Goal: Task Accomplishment & Management: Use online tool/utility

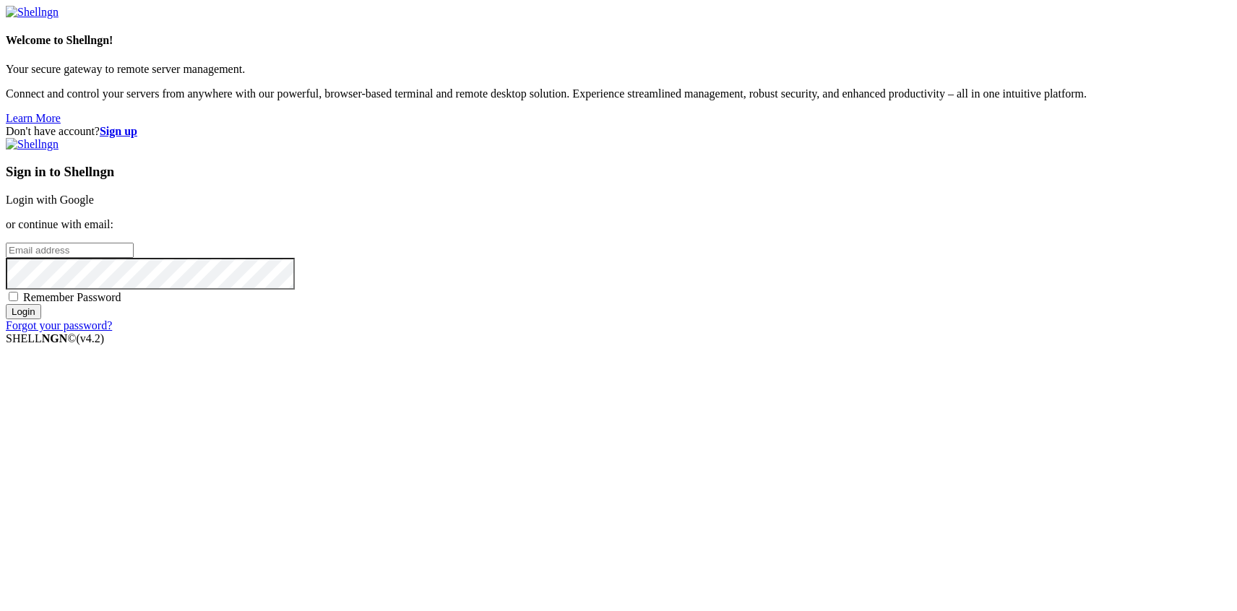
click at [134, 258] on input "email" at bounding box center [70, 250] width 128 height 15
paste input "[EMAIL_ADDRESS][DOMAIN_NAME]"
type input "[EMAIL_ADDRESS][DOMAIN_NAME]"
click at [6, 304] on input "Login" at bounding box center [23, 311] width 35 height 15
click at [6, 317] on input "Login" at bounding box center [23, 324] width 35 height 15
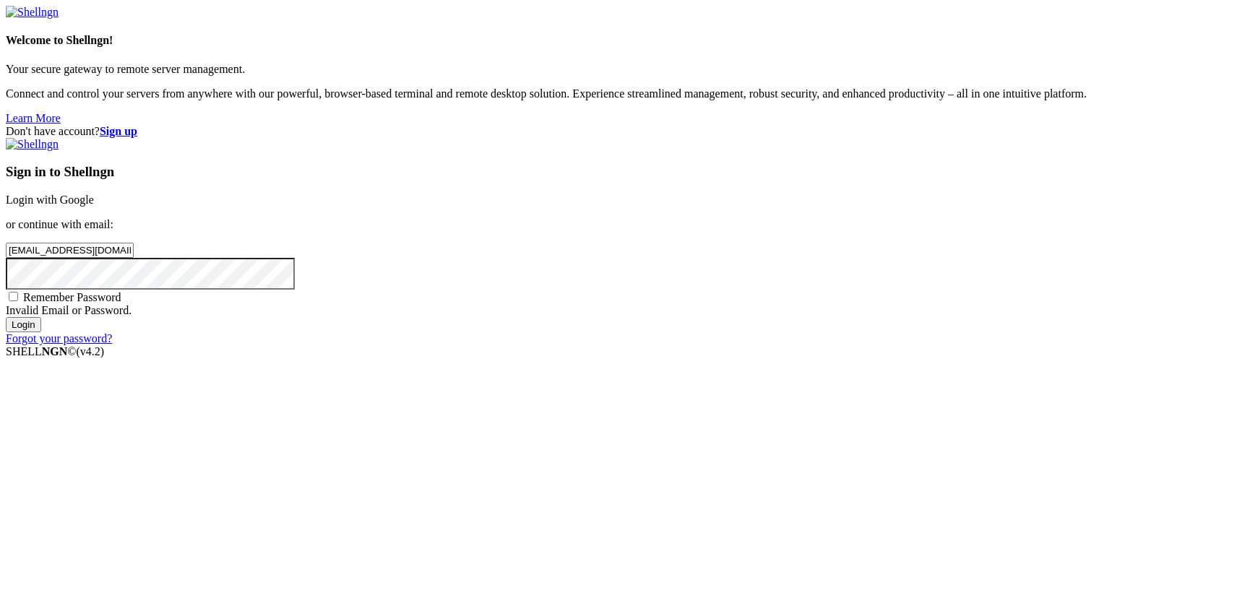
click at [6, 317] on input "Login" at bounding box center [23, 324] width 35 height 15
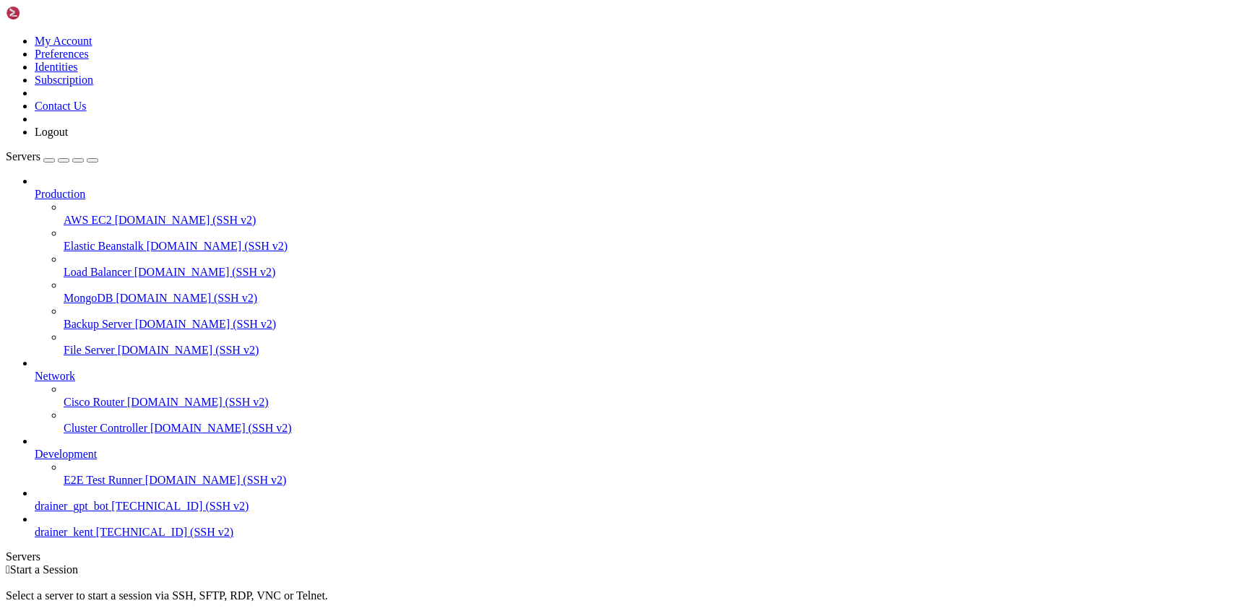
click at [49, 160] on div "button" at bounding box center [49, 160] width 0 height 0
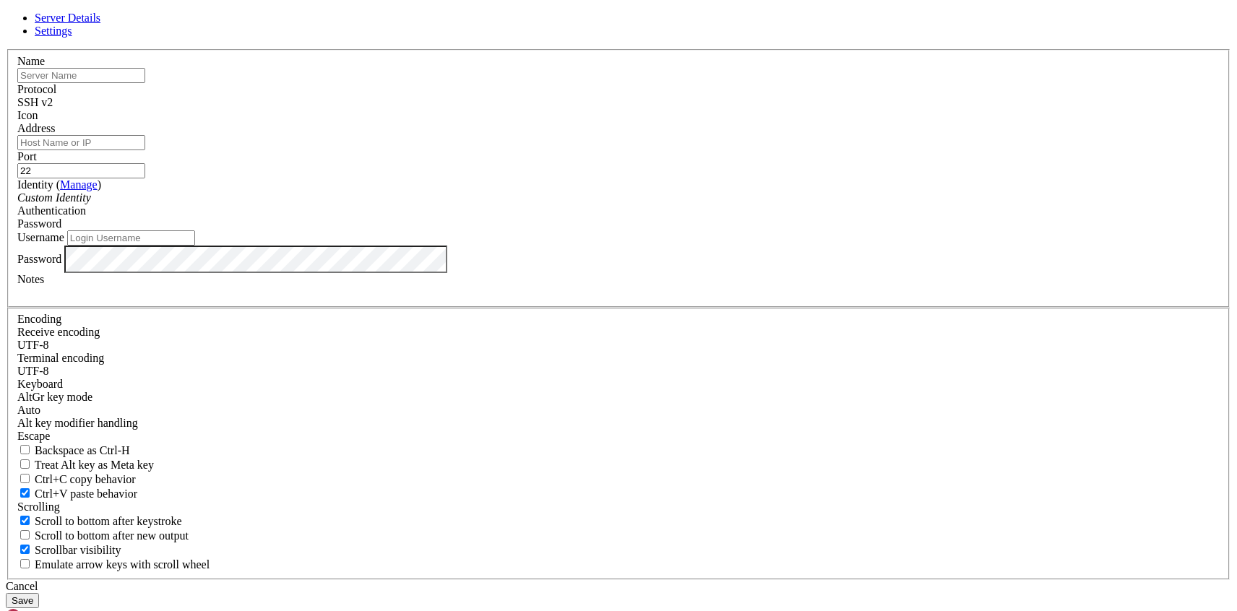
click at [145, 83] on input "text" at bounding box center [81, 75] width 128 height 15
type input "е"
type input "team"
click at [145, 150] on input "Address" at bounding box center [81, 142] width 128 height 15
type input "[TECHNICAL_ID]"
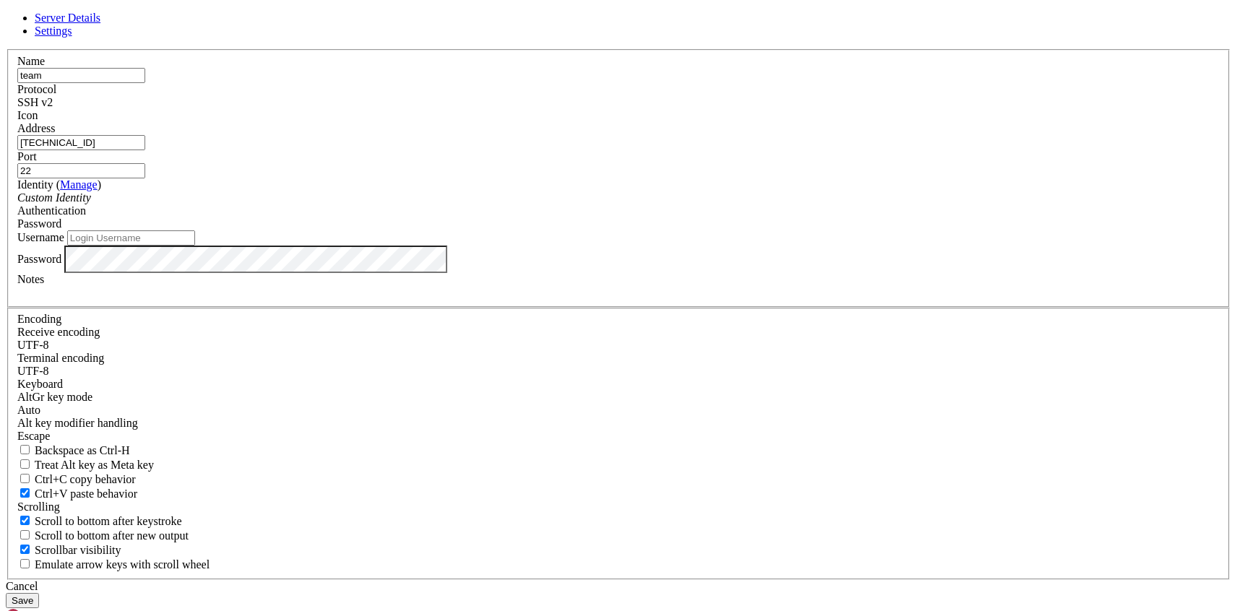
click at [145, 150] on input "[TECHNICAL_ID]" at bounding box center [81, 142] width 128 height 15
click at [195, 246] on input "Username" at bounding box center [131, 238] width 128 height 15
type input "t"
type input "root"
click at [39, 593] on button "Save" at bounding box center [22, 600] width 33 height 15
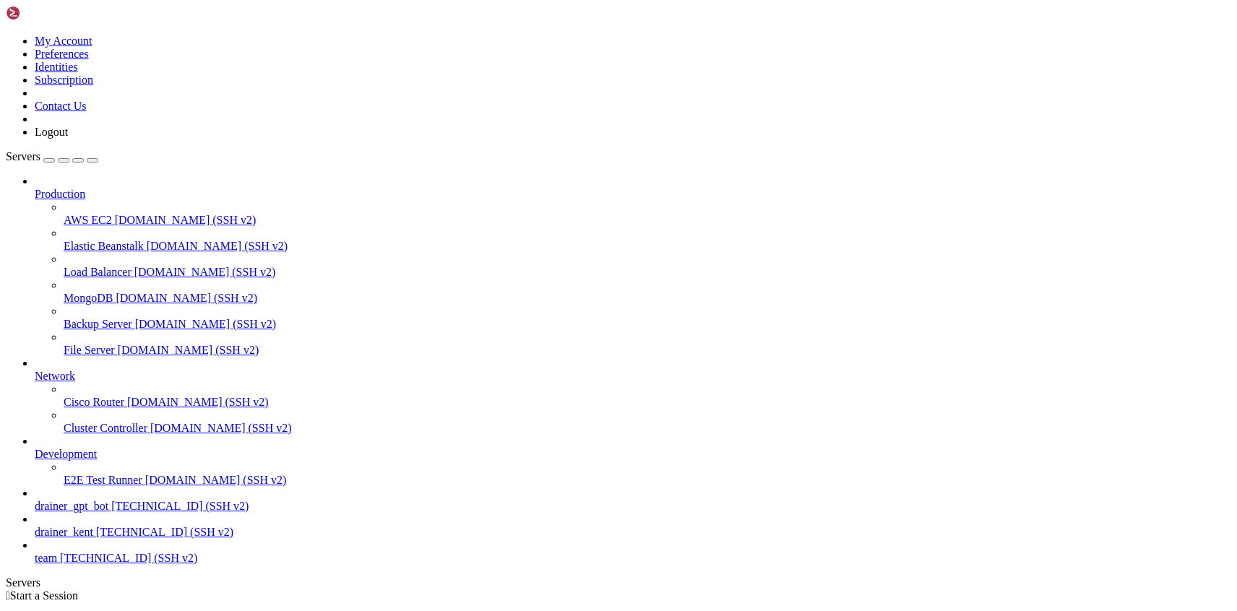
scroll to position [48, 0]
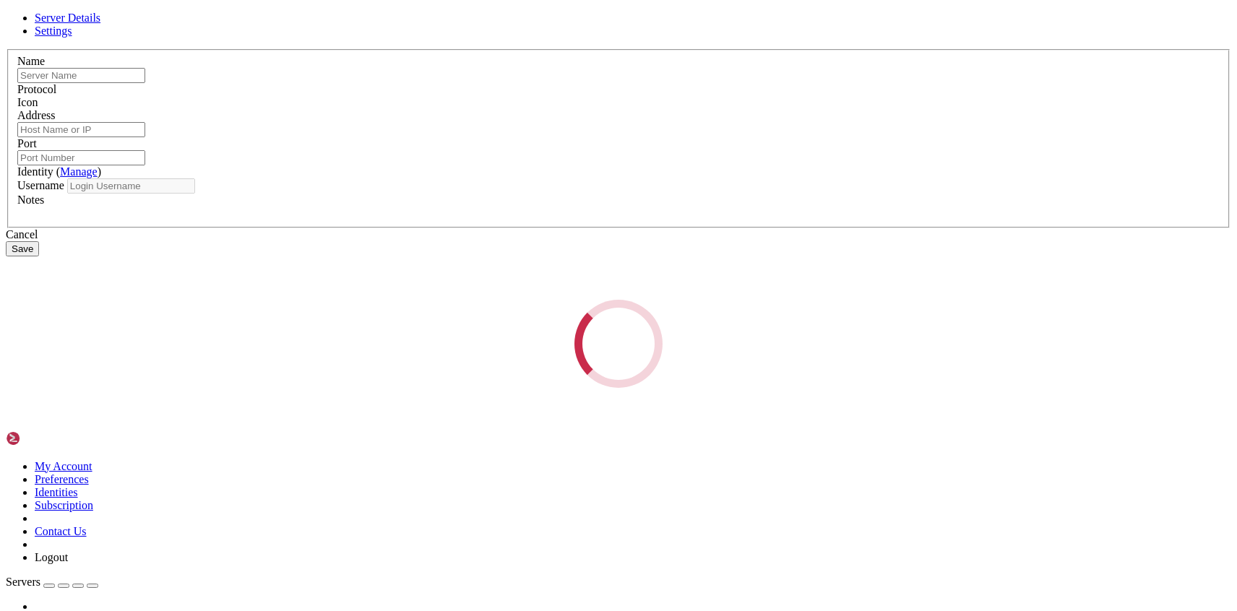
type input "team"
type input "[TECHNICAL_ID]"
type input "22"
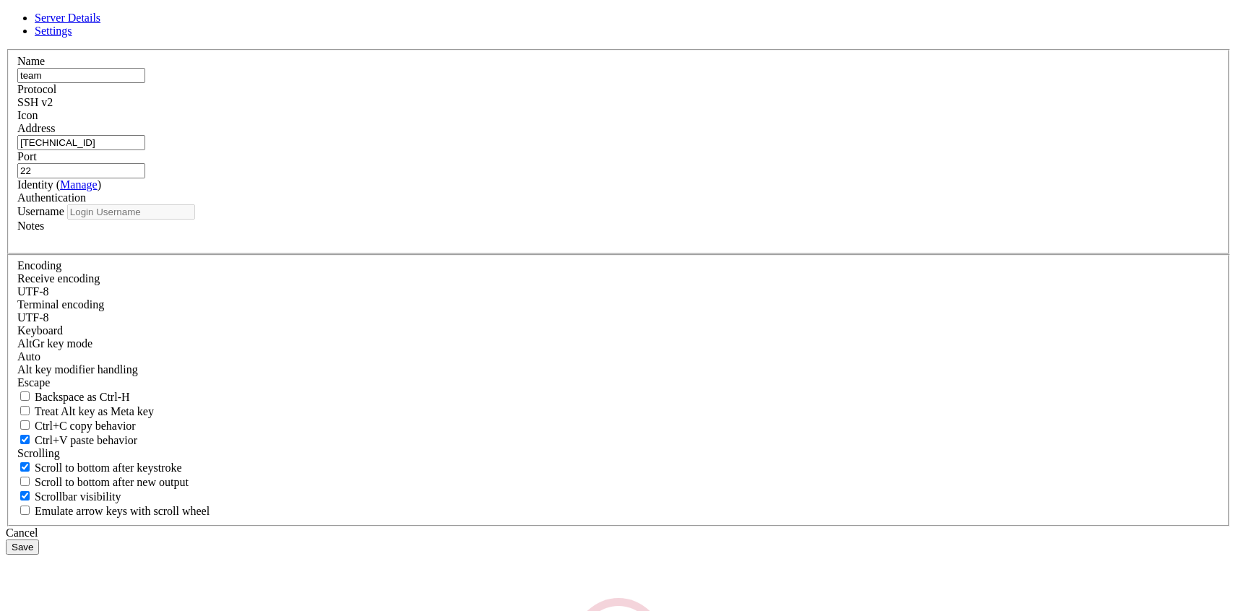
type input "root"
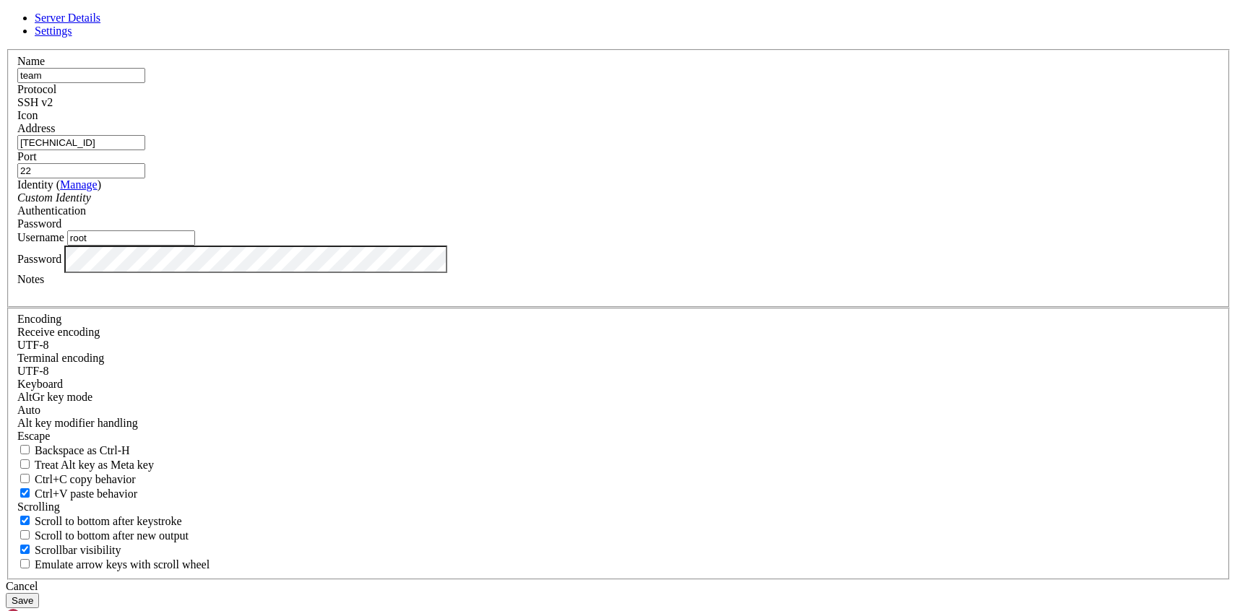
click at [39, 593] on button "Save" at bounding box center [22, 600] width 33 height 15
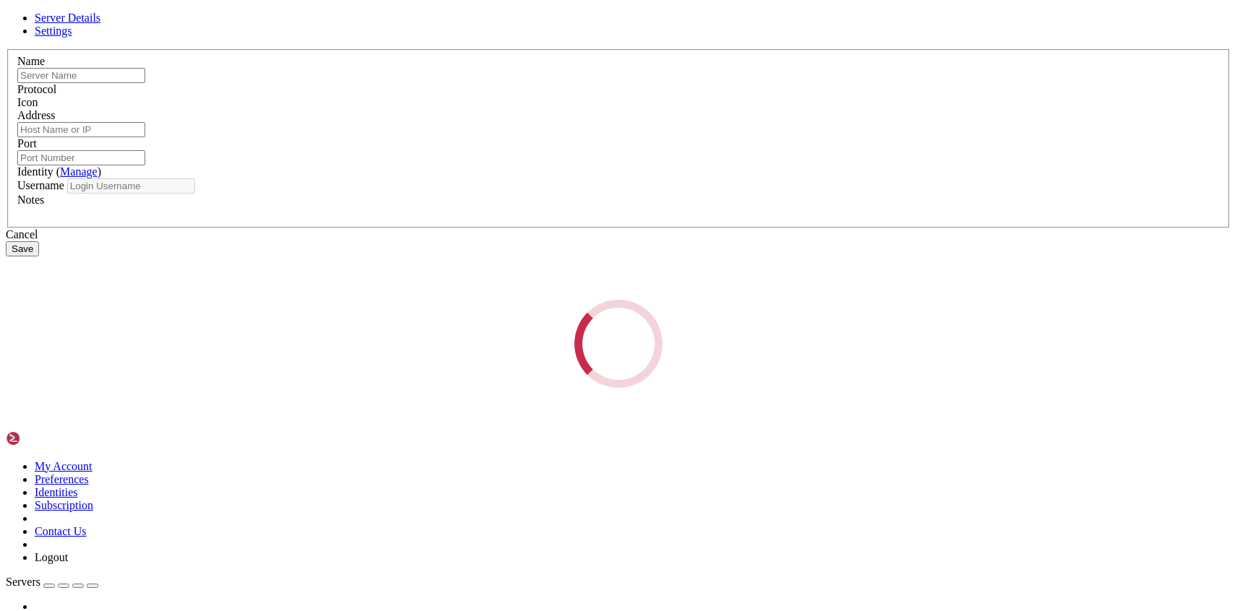
type input "team"
type input "[TECHNICAL_ID]"
type input "22"
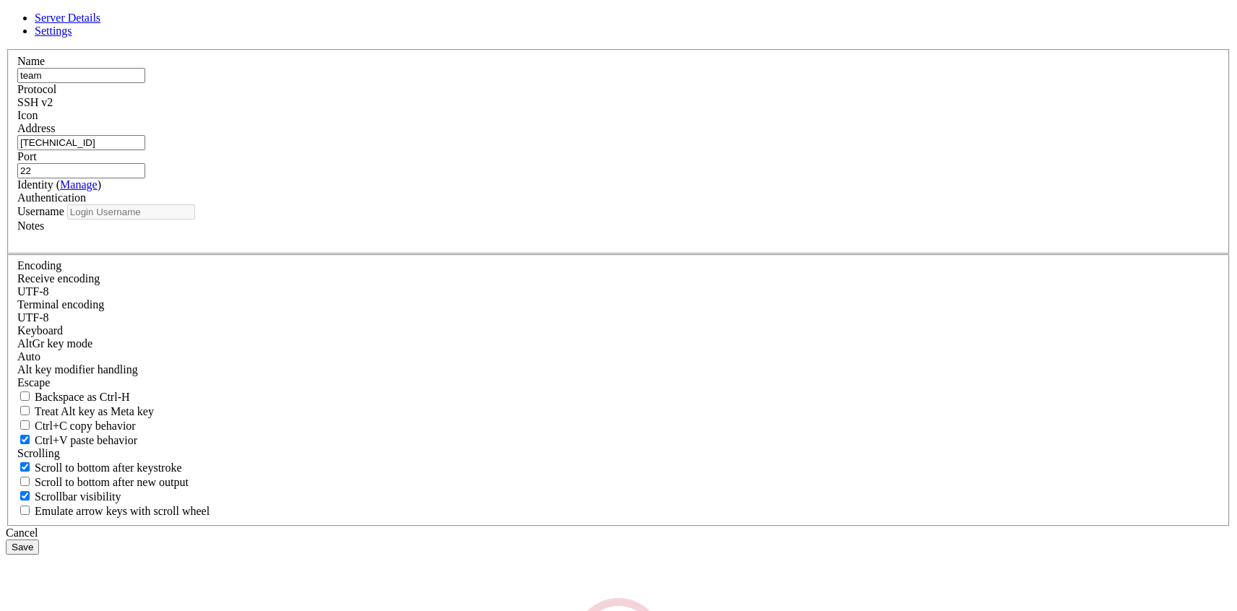
type input "root"
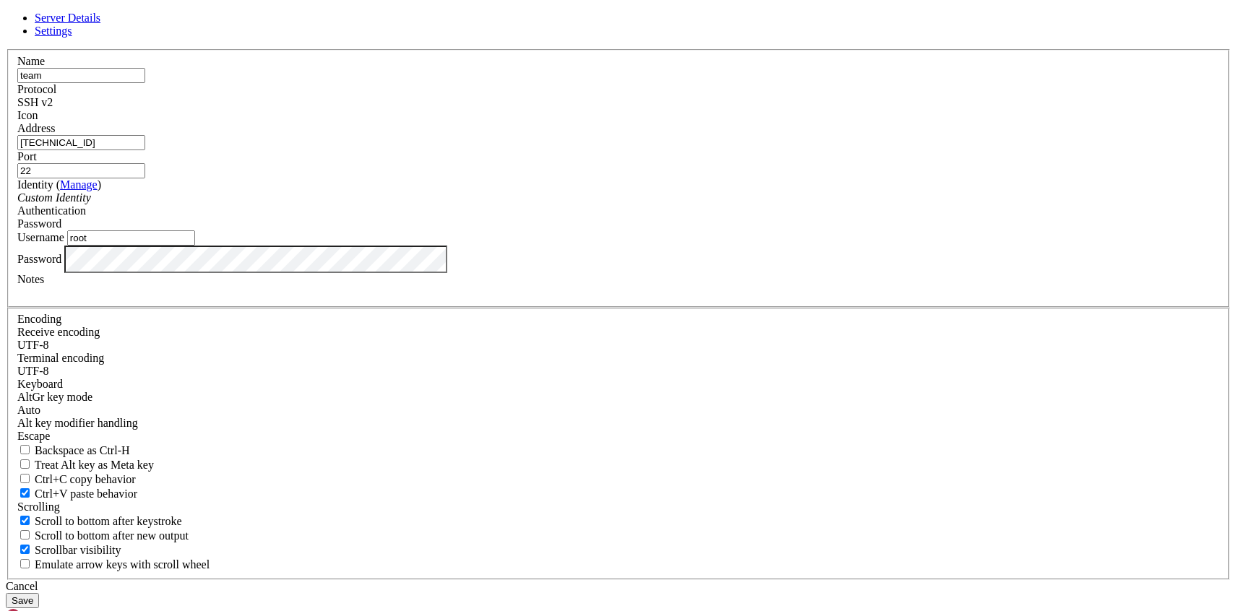
click at [497, 273] on div "Password" at bounding box center [618, 259] width 1203 height 27
click at [6, 593] on button "Save" at bounding box center [22, 600] width 33 height 15
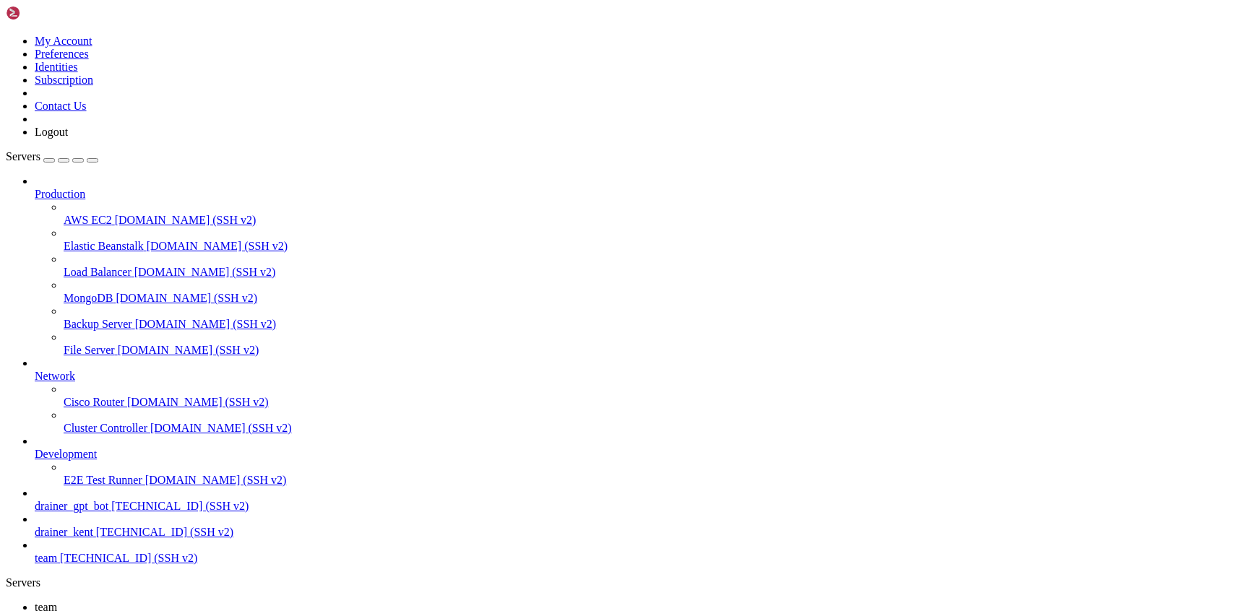
drag, startPoint x: 78, startPoint y: 869, endPoint x: 155, endPoint y: 865, distance: 77.4
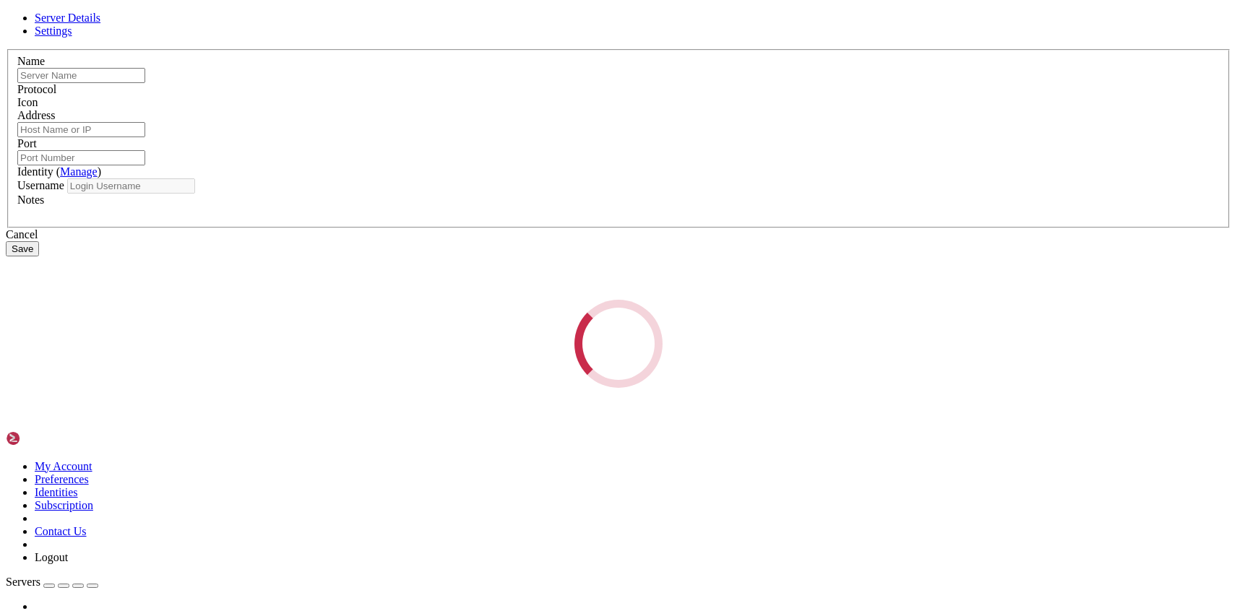
type input "team"
type input "[TECHNICAL_ID]"
type input "22"
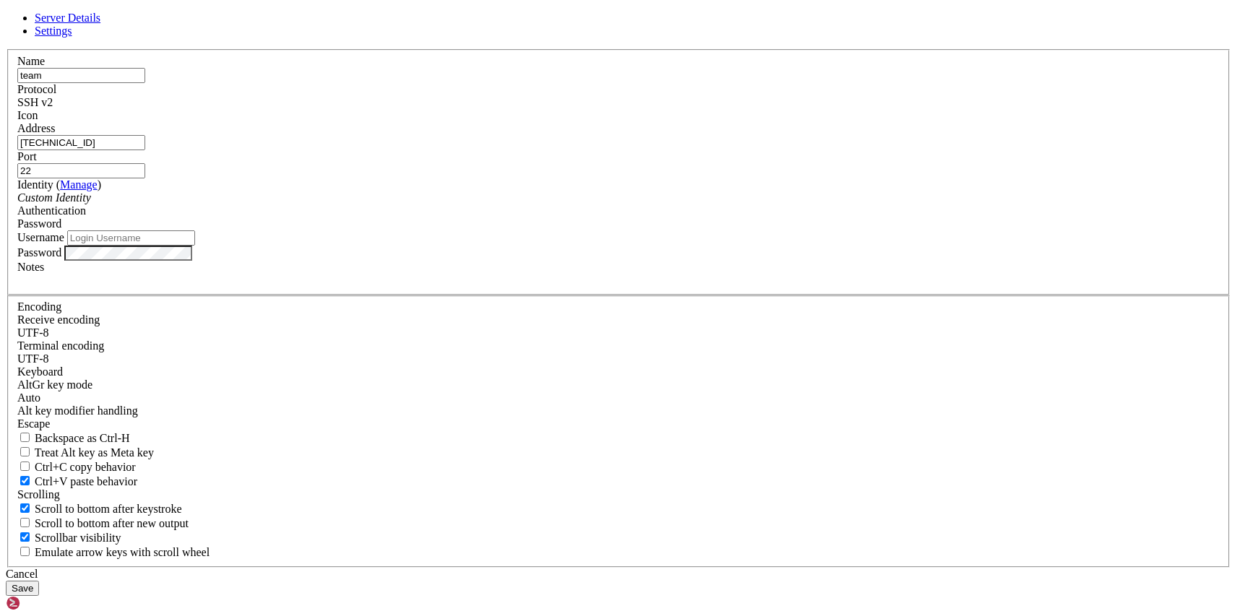
type input "root"
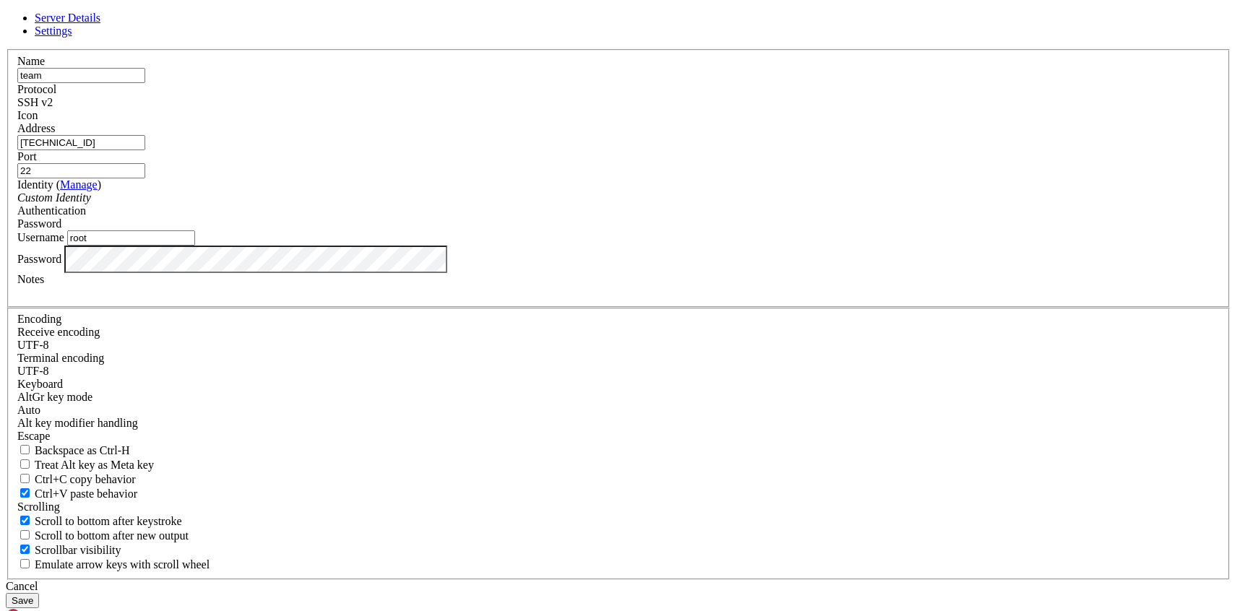
click at [145, 150] on input "[TECHNICAL_ID]" at bounding box center [81, 142] width 128 height 15
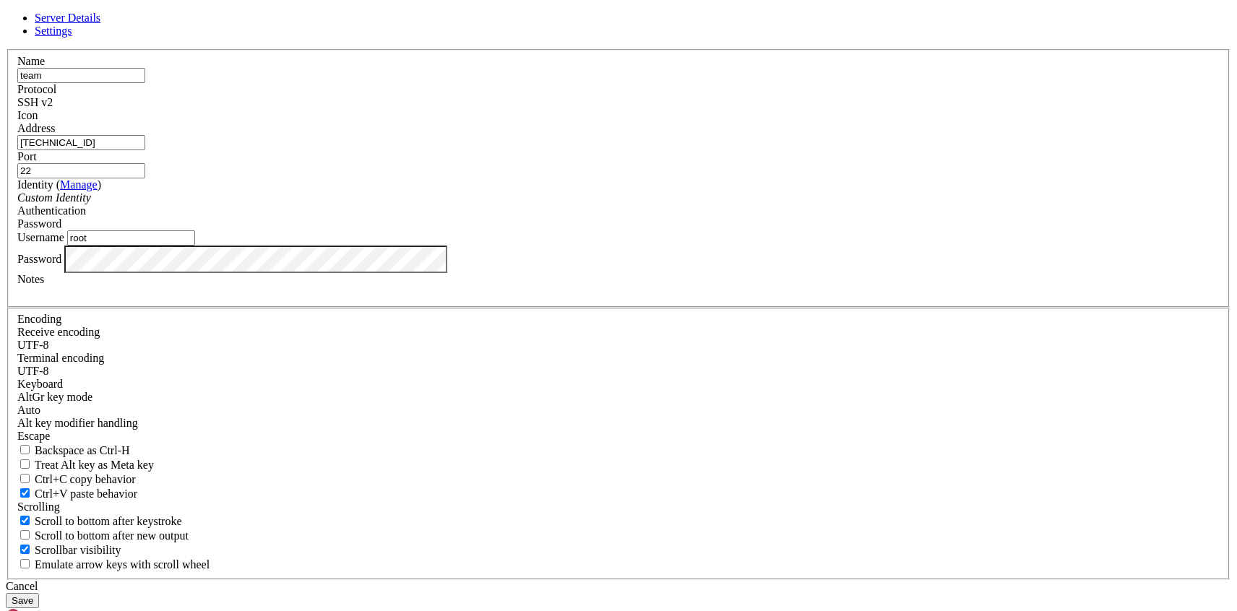
click at [145, 150] on input "[TECHNICAL_ID]" at bounding box center [81, 142] width 128 height 15
paste input "[TECHNICAL_ID]"
type input "[TECHNICAL_ID]"
click at [39, 593] on button "Save" at bounding box center [22, 600] width 33 height 15
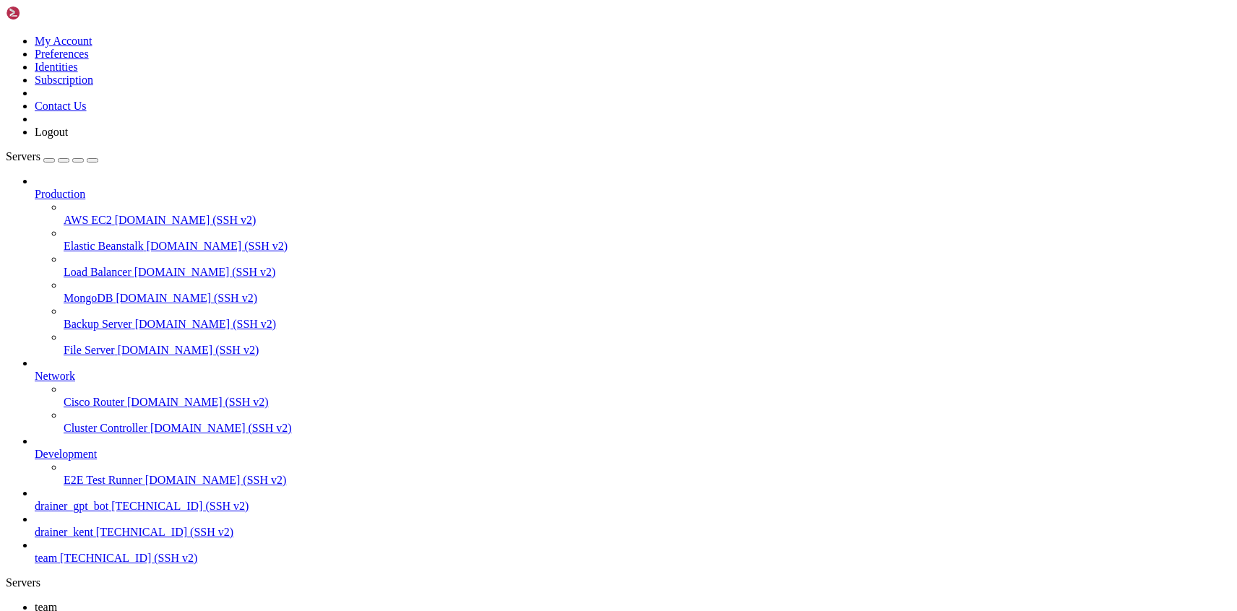
click at [82, 564] on span "[TECHNICAL_ID] (SSH v2)" at bounding box center [128, 558] width 137 height 12
drag, startPoint x: 268, startPoint y: 932, endPoint x: 358, endPoint y: 929, distance: 89.7
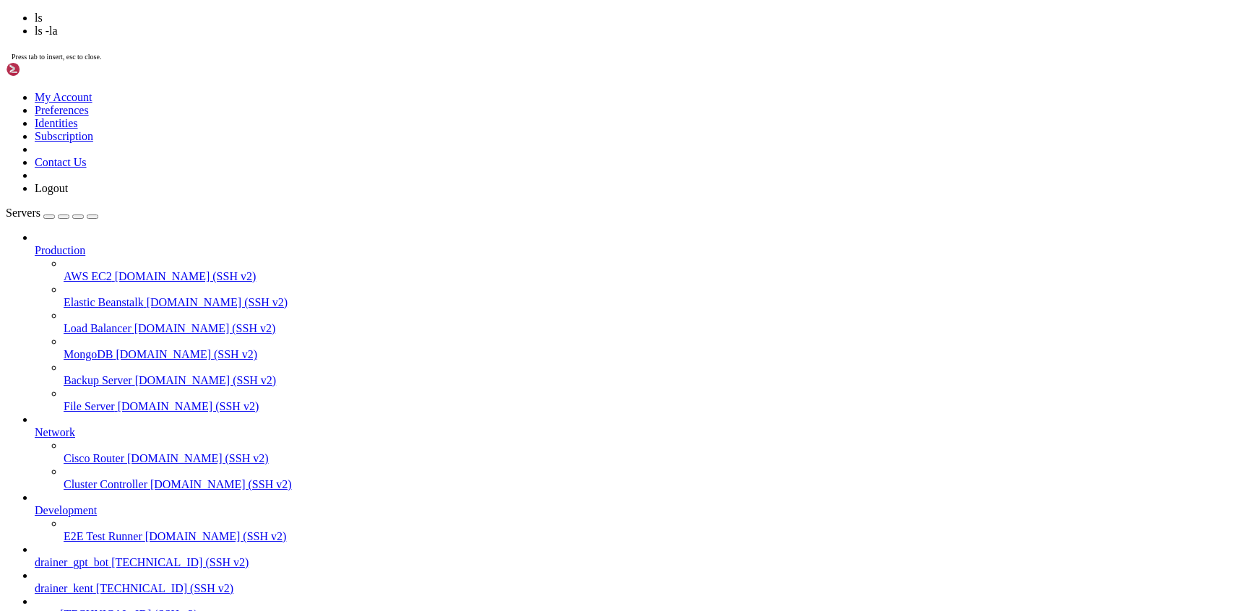
scroll to position [3577, 0]
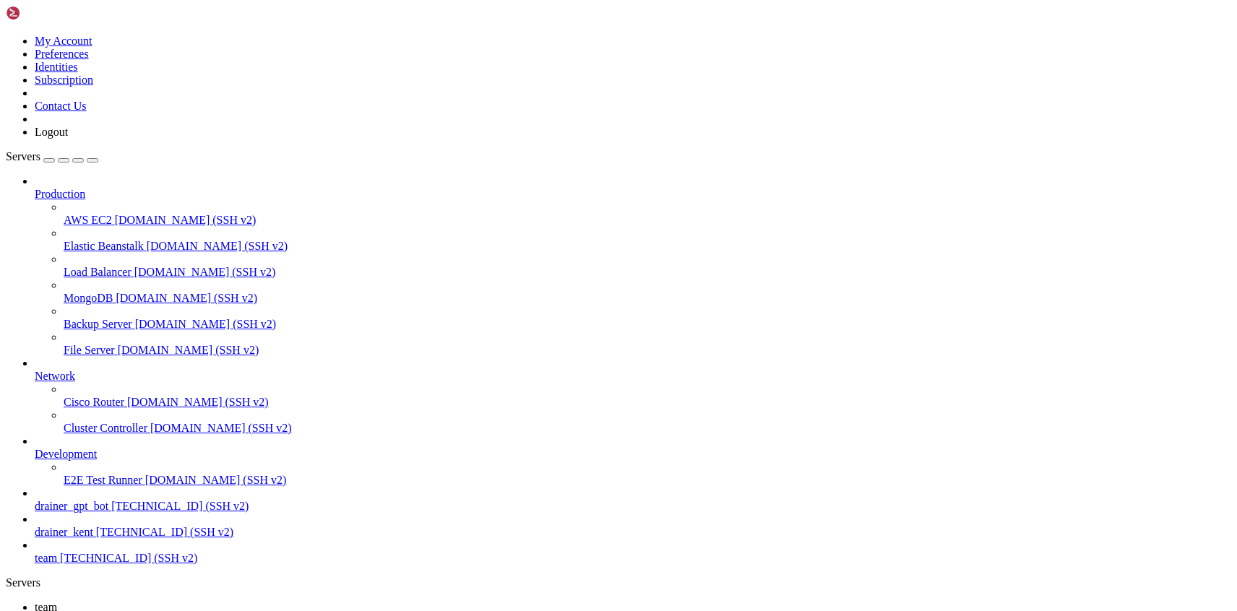
click at [57, 601] on span "team" at bounding box center [46, 607] width 22 height 12
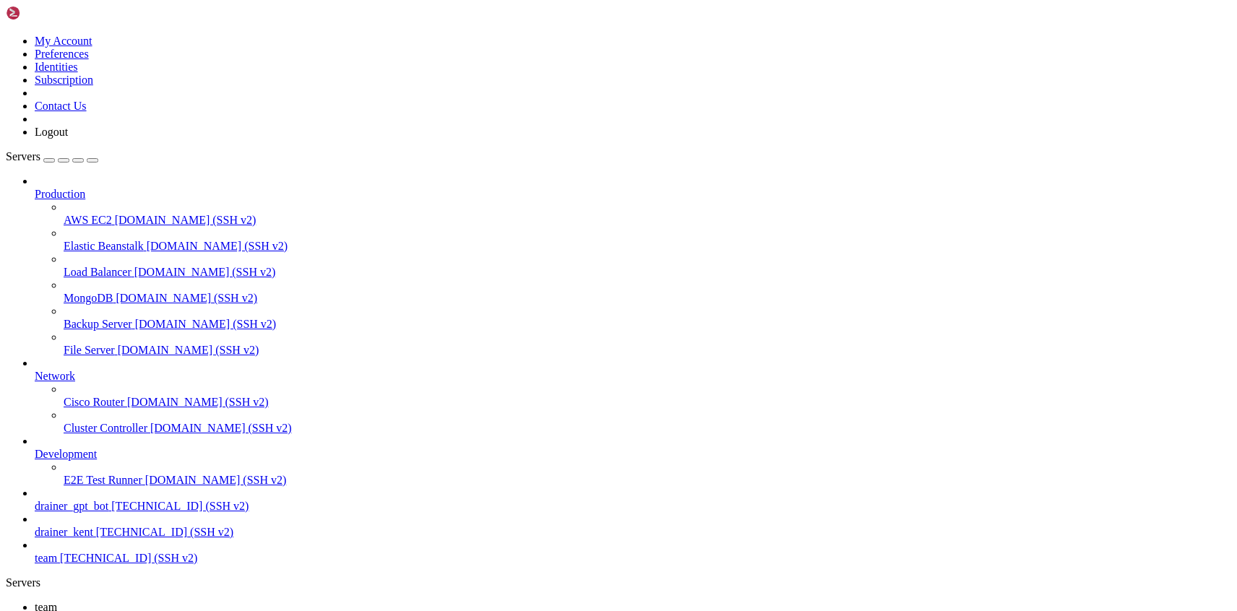
scroll to position [3655, 0]
drag, startPoint x: 335, startPoint y: 1391, endPoint x: 77, endPoint y: 1348, distance: 260.9
drag, startPoint x: 164, startPoint y: 1324, endPoint x: 112, endPoint y: 1356, distance: 61.0
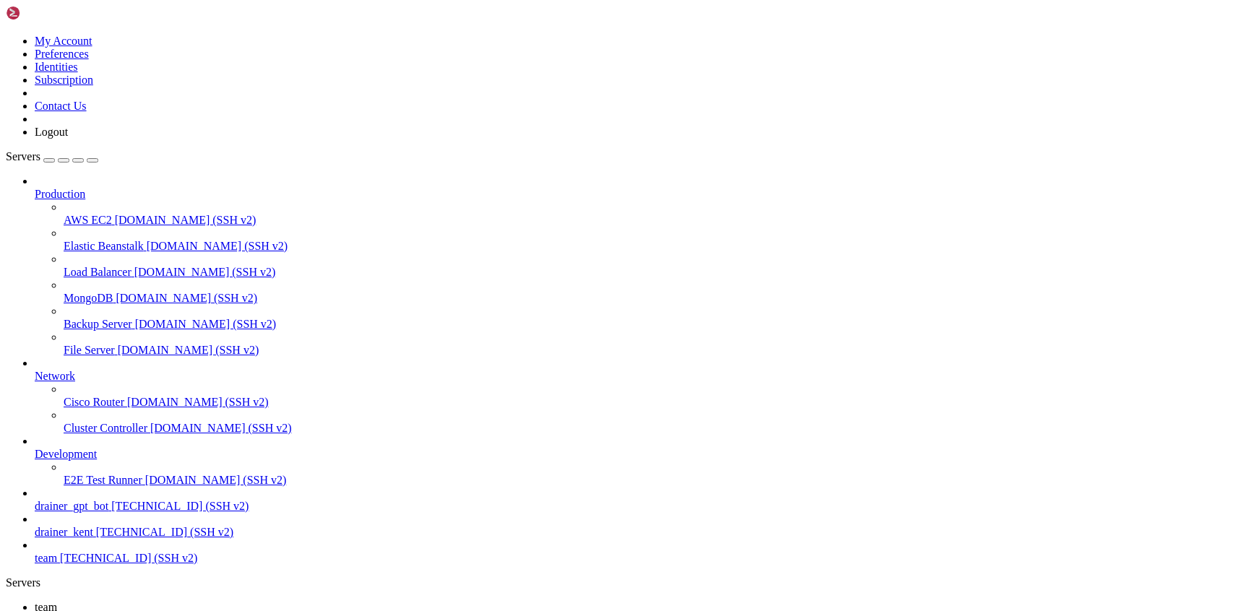
drag, startPoint x: 171, startPoint y: 1398, endPoint x: 33, endPoint y: 1351, distance: 146.0
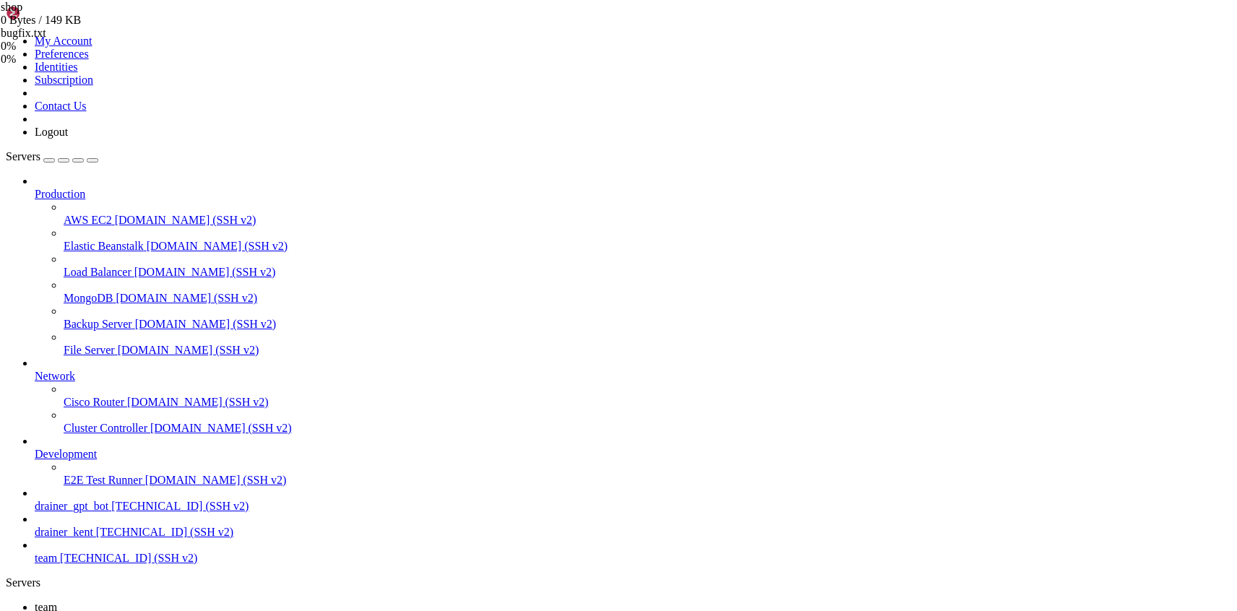
type input "/root/"
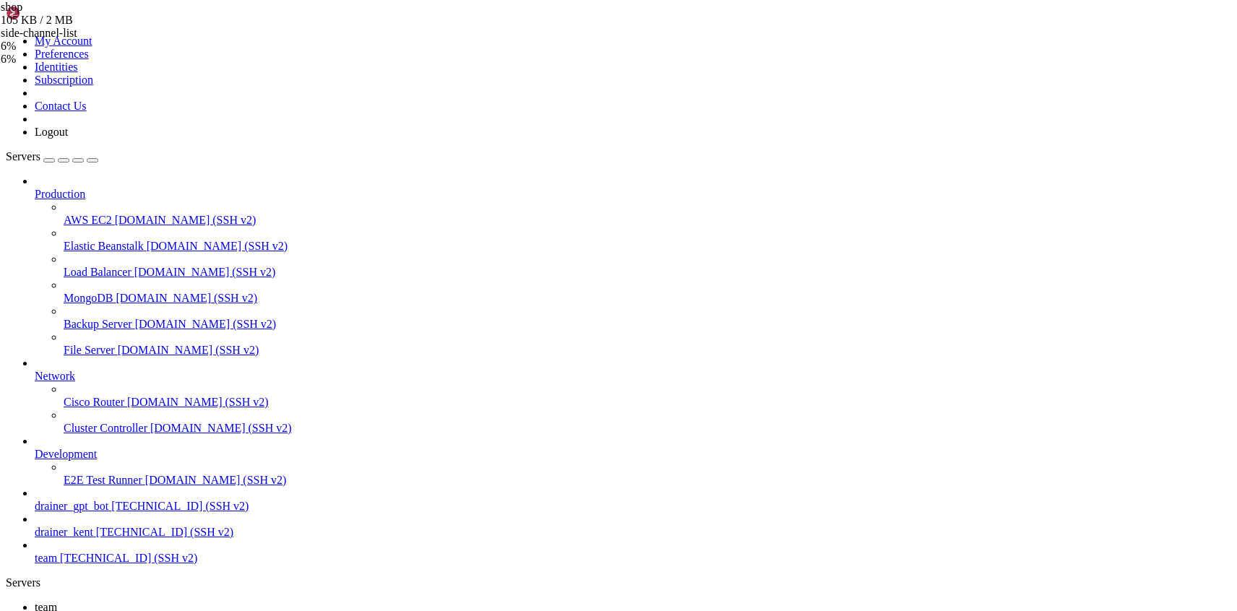
click at [57, 601] on span "team" at bounding box center [46, 607] width 22 height 12
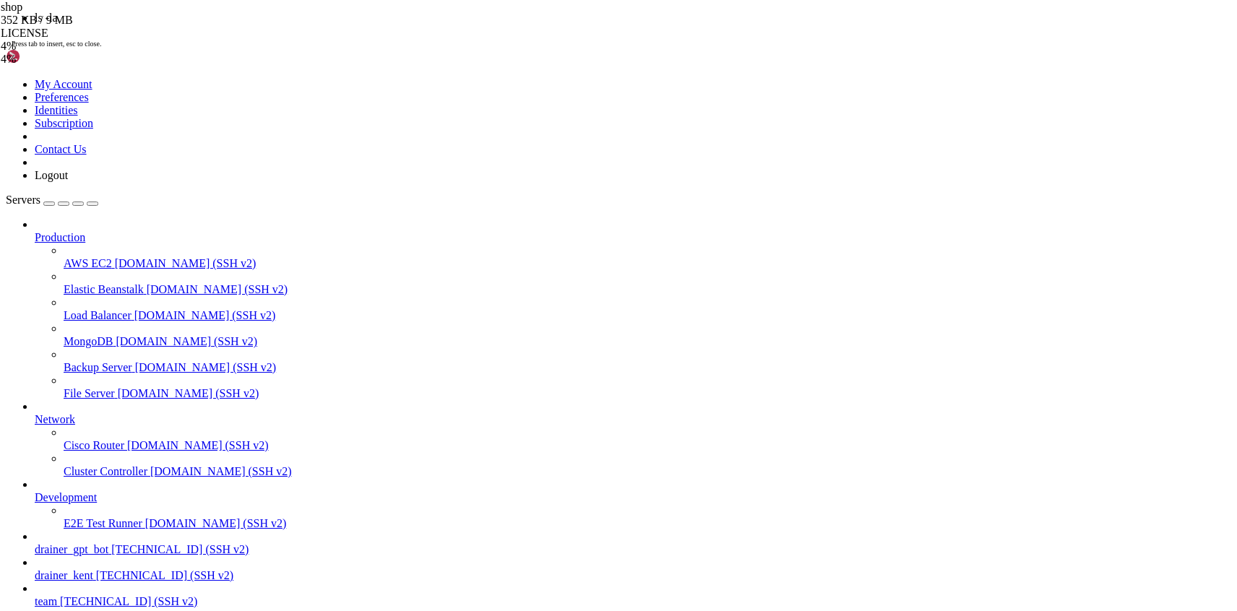
scroll to position [3759, 0]
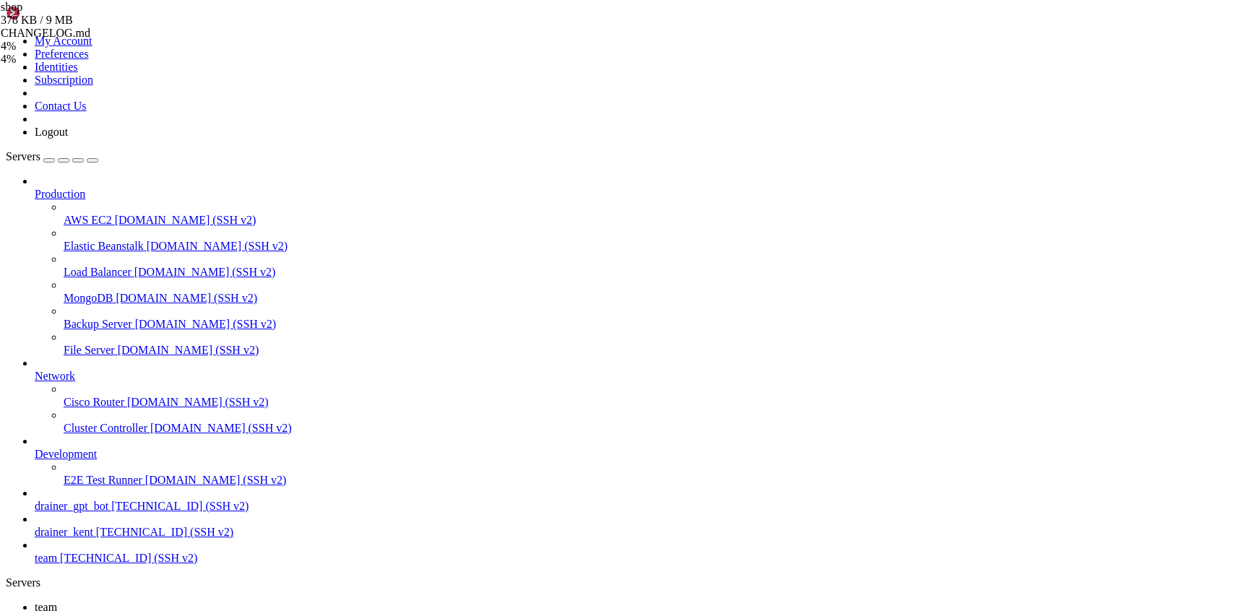
drag, startPoint x: 220, startPoint y: 1341, endPoint x: 145, endPoint y: 1207, distance: 153.7
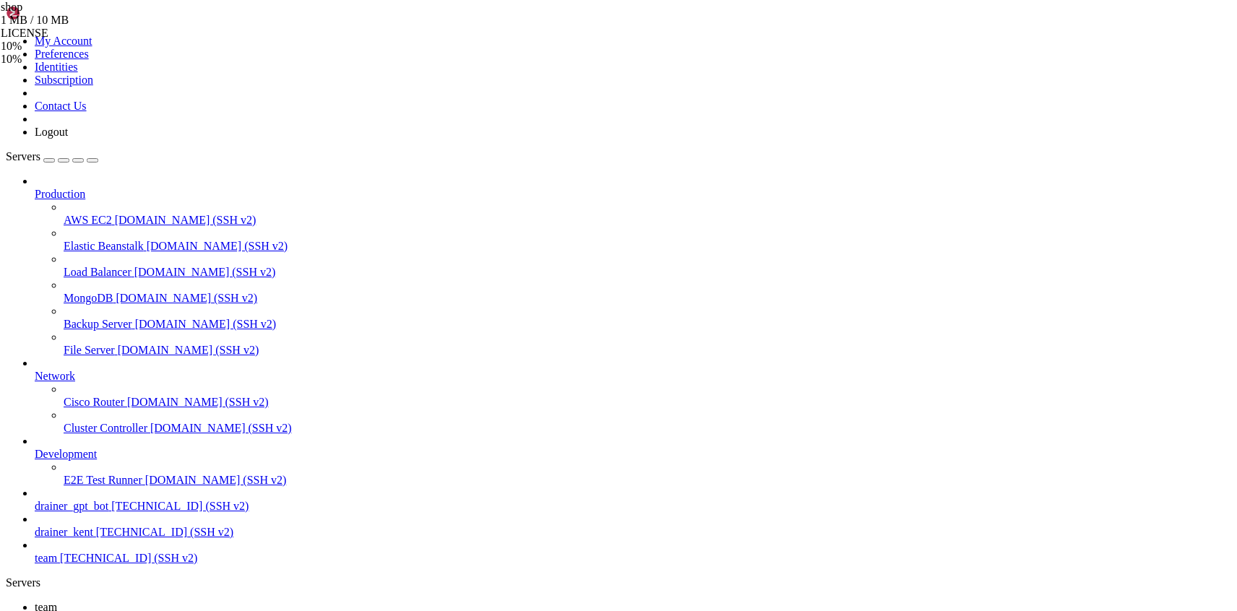
type input "/root/.ssh"
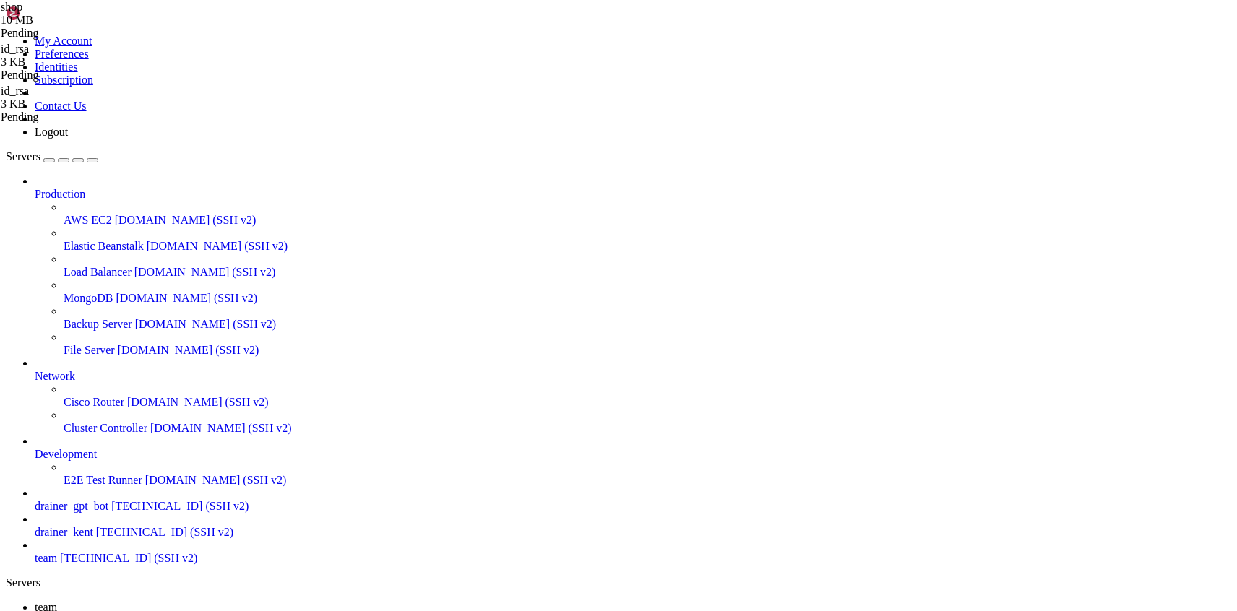
click at [57, 601] on span "team" at bounding box center [46, 607] width 22 height 12
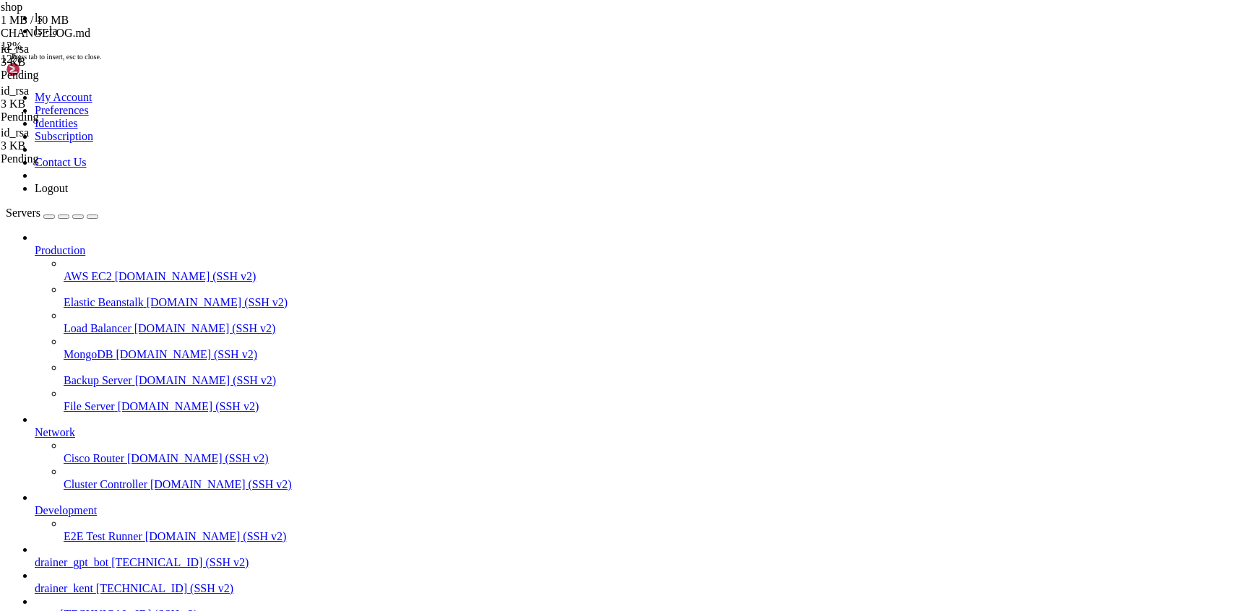
scroll to position [4228, 0]
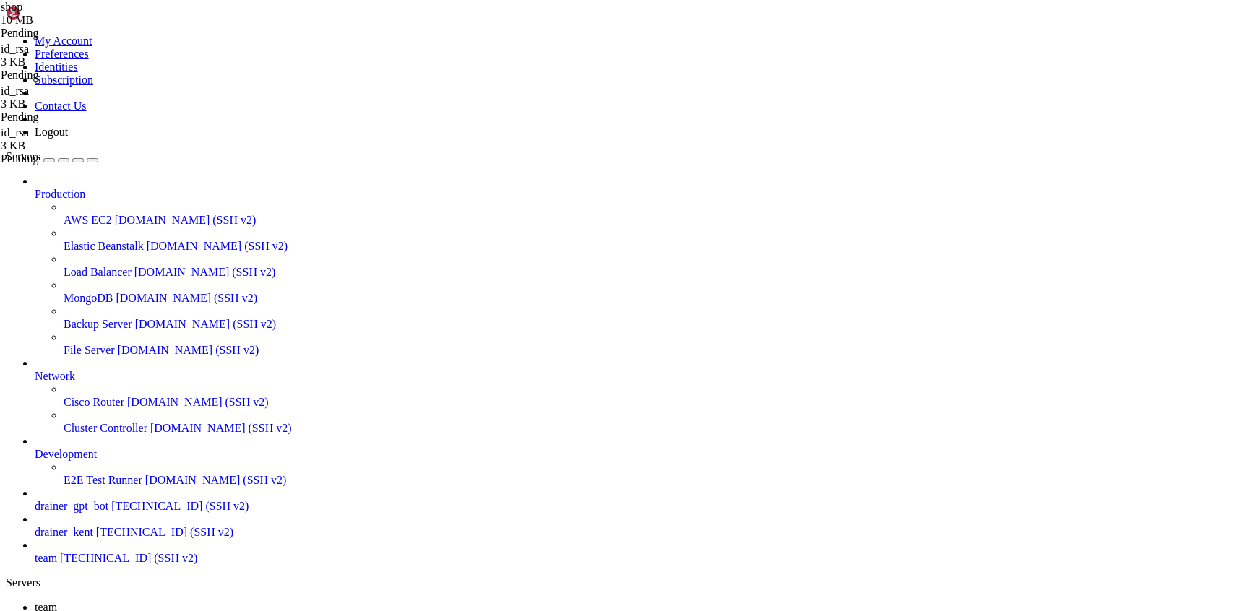
click at [57, 564] on span "team" at bounding box center [46, 558] width 22 height 12
click at [57, 562] on span "team" at bounding box center [46, 558] width 22 height 12
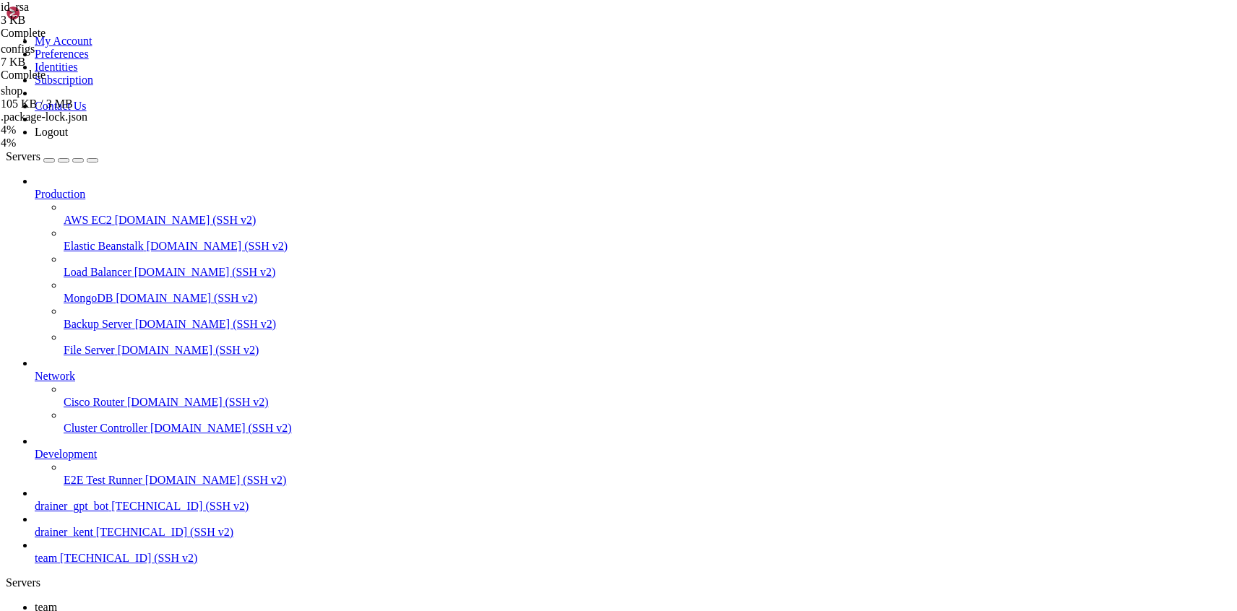
click at [145, 124] on div ".package-lock.json" at bounding box center [73, 117] width 145 height 13
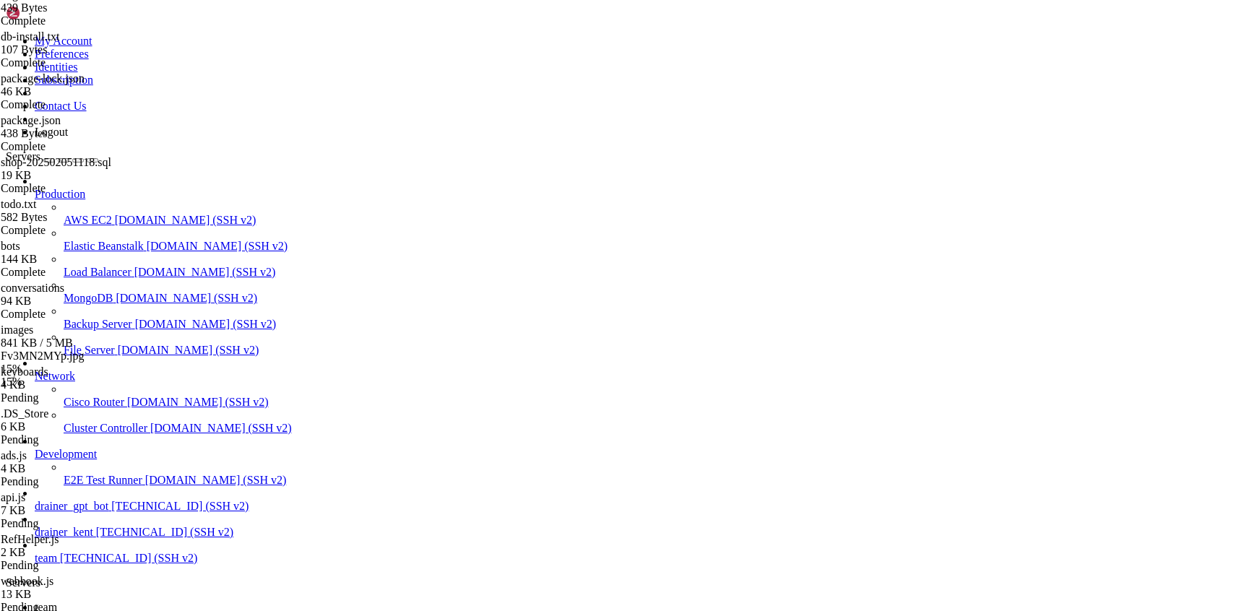
scroll to position [238, 0]
type input "/root/shop"
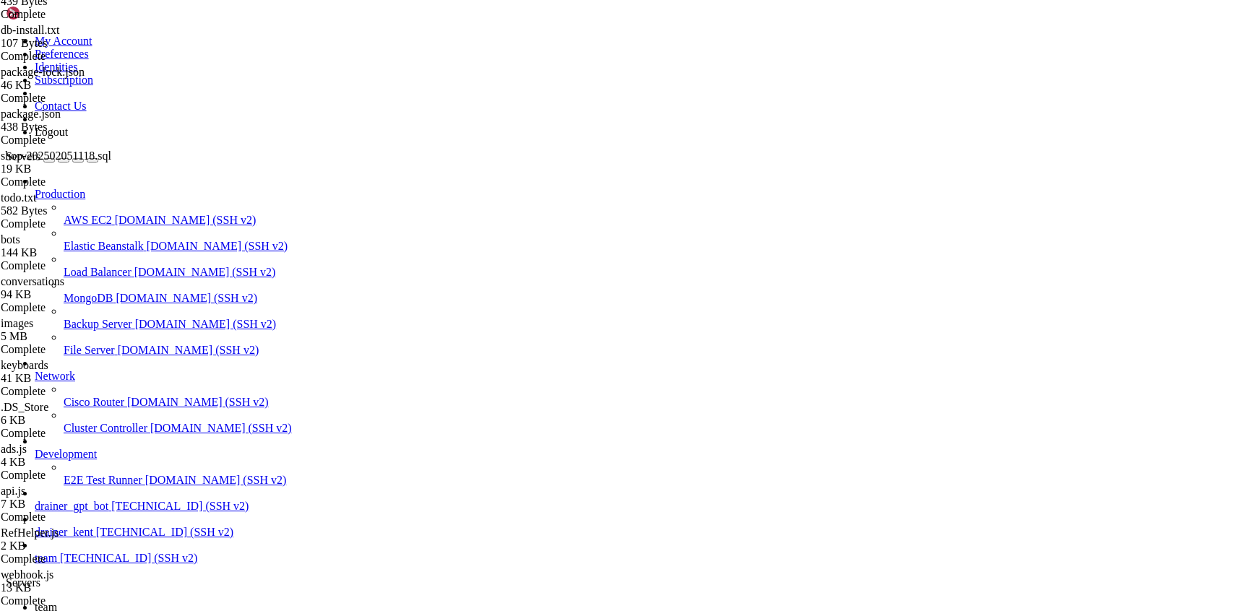
click at [57, 601] on span "team" at bounding box center [46, 607] width 22 height 12
drag, startPoint x: 257, startPoint y: 1105, endPoint x: 194, endPoint y: 1380, distance: 282.4
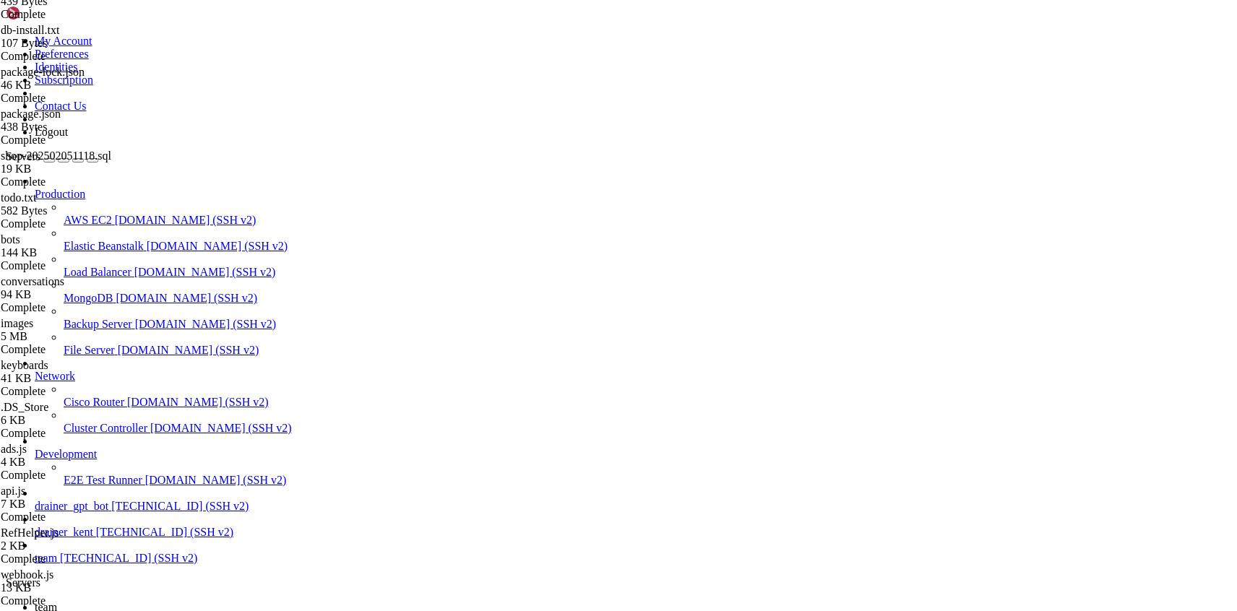
scroll to position [17132, 0]
drag, startPoint x: 540, startPoint y: 1299, endPoint x: 1019, endPoint y: 898, distance: 624.9
click at [240, 611] on div "" at bounding box center [633, 620] width 1197 height 13
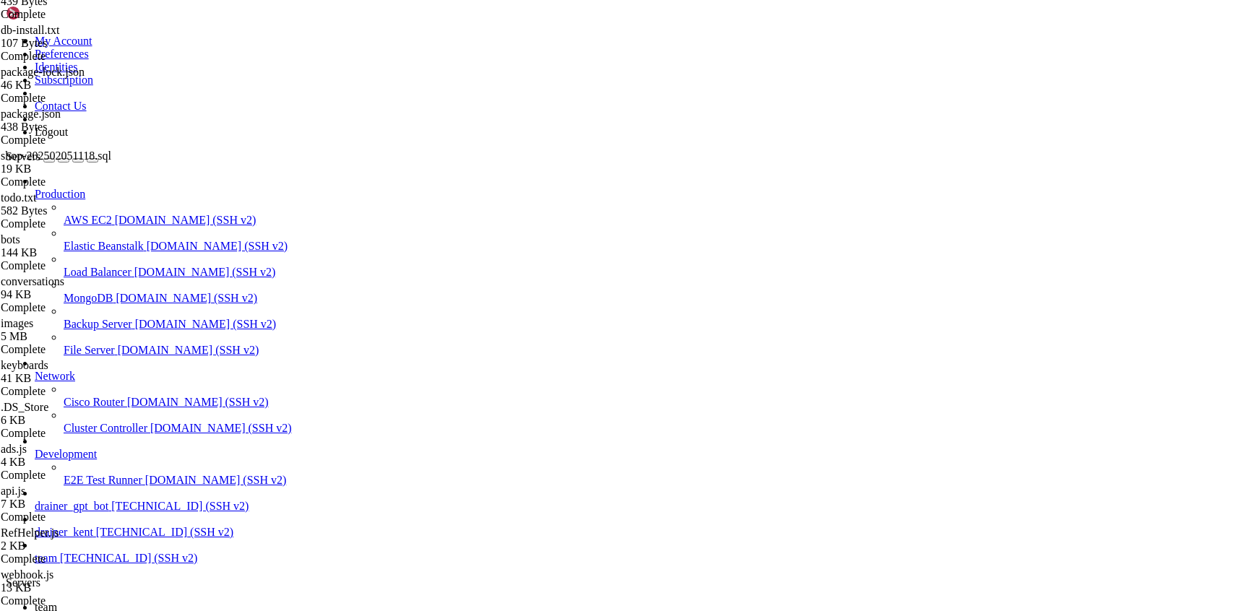
type input "/root/shop/telegram"
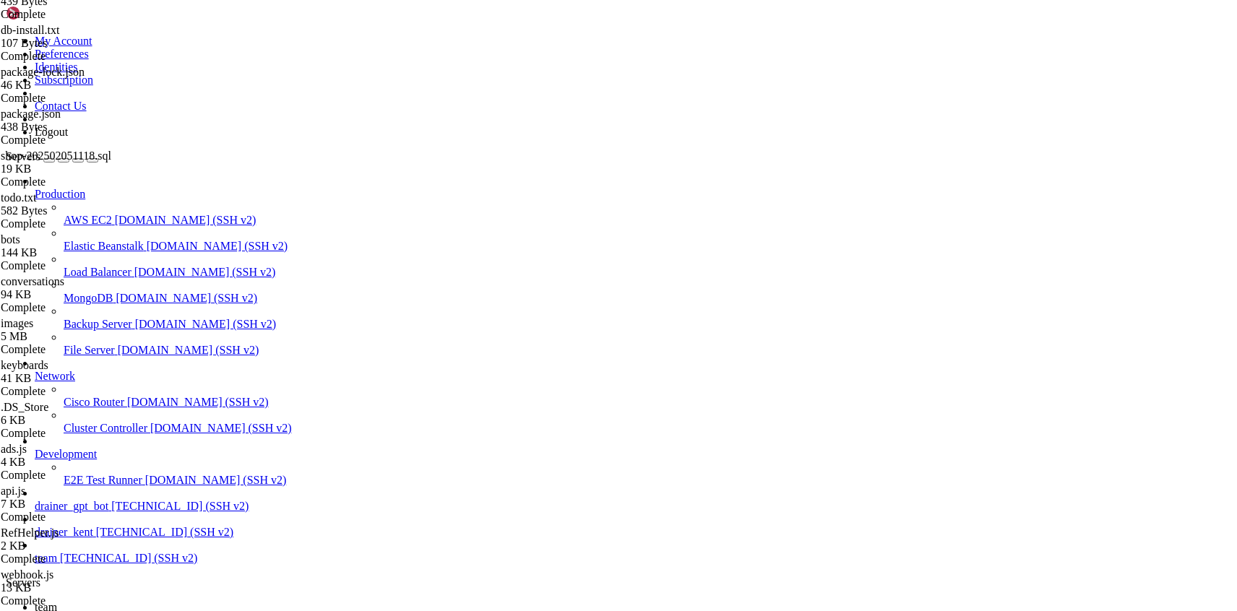
click at [244, 611] on div "" at bounding box center [633, 620] width 1197 height 13
